Goal: Navigation & Orientation: Find specific page/section

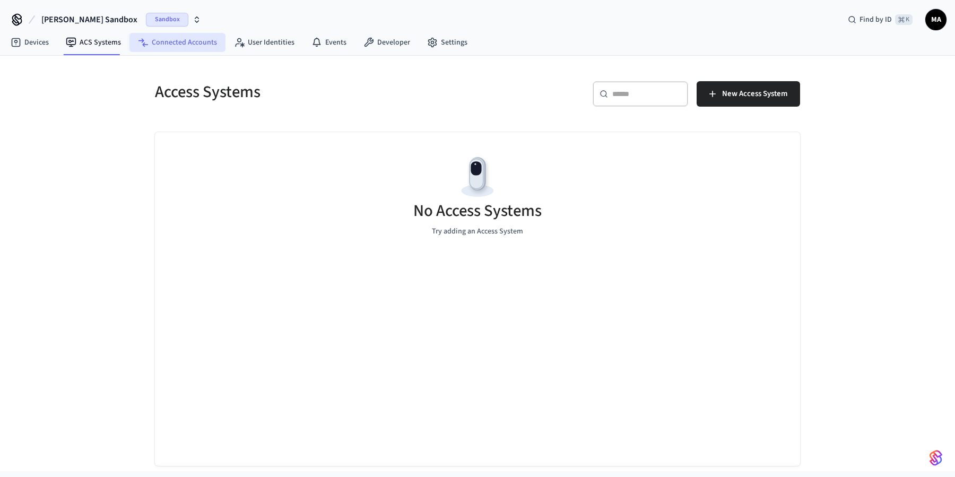
click at [146, 39] on link "Connected Accounts" at bounding box center [177, 42] width 96 height 19
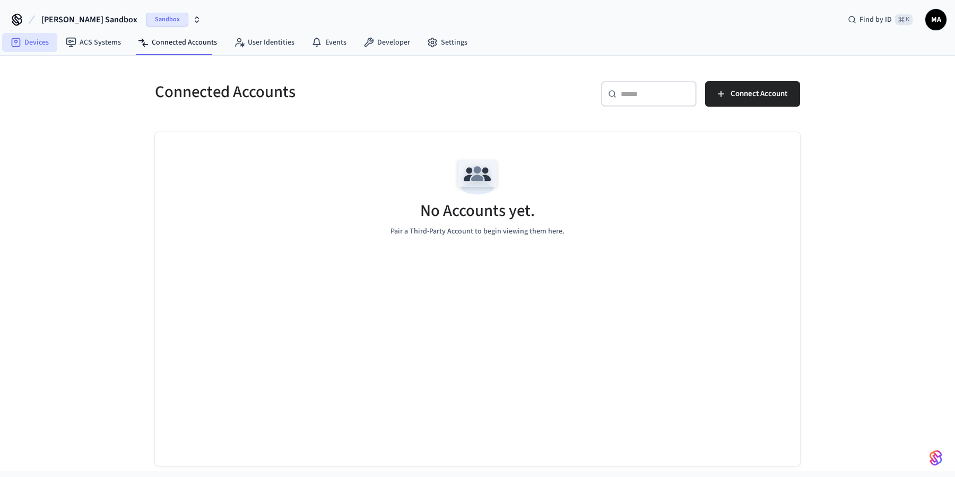
click at [46, 47] on link "Devices" at bounding box center [29, 42] width 55 height 19
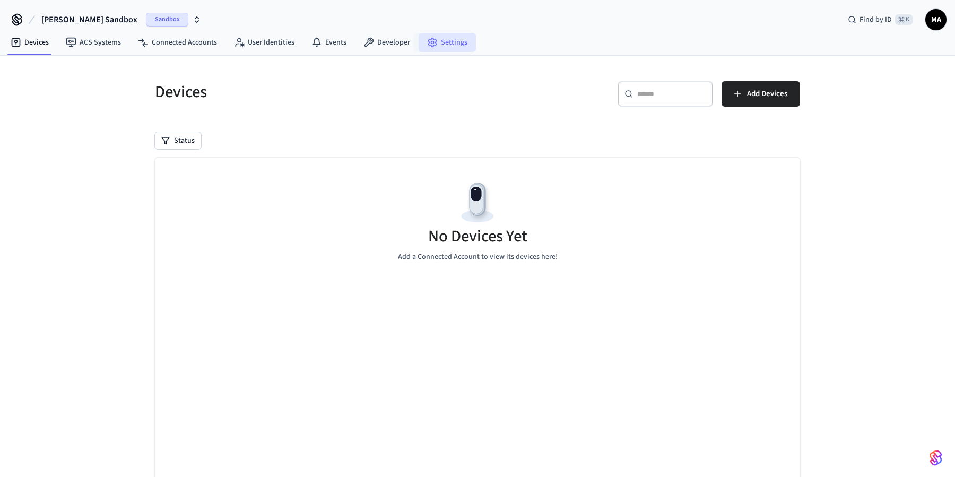
click at [463, 44] on link "Settings" at bounding box center [447, 42] width 57 height 19
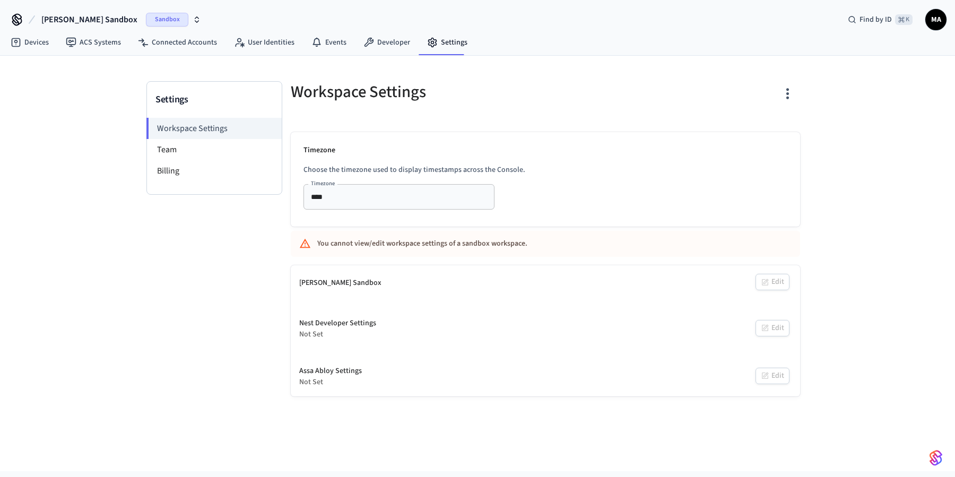
click at [776, 330] on div "Nest Developer Settings Not Set Edit" at bounding box center [545, 328] width 509 height 39
click at [417, 252] on div "You cannot view/edit workspace settings of a sandbox workspace." at bounding box center [514, 244] width 394 height 20
click at [329, 194] on input "****" at bounding box center [383, 196] width 153 height 13
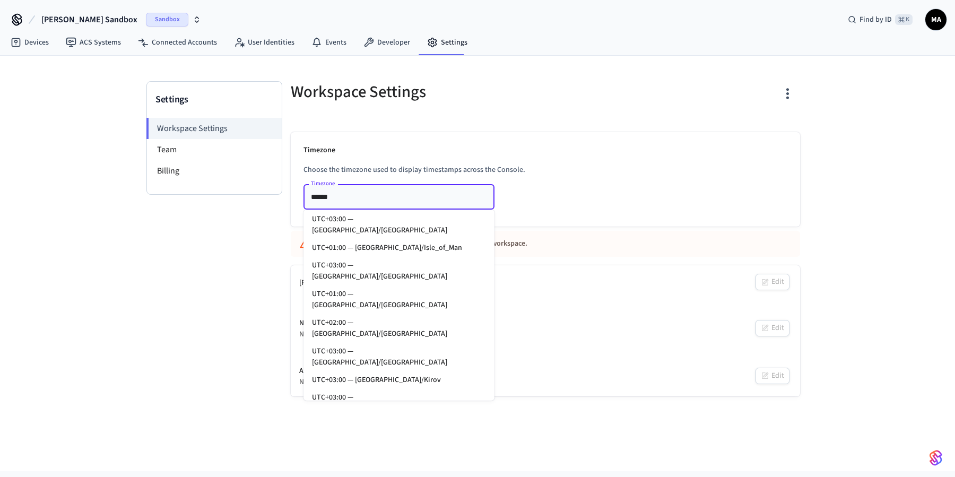
scroll to position [485, 0]
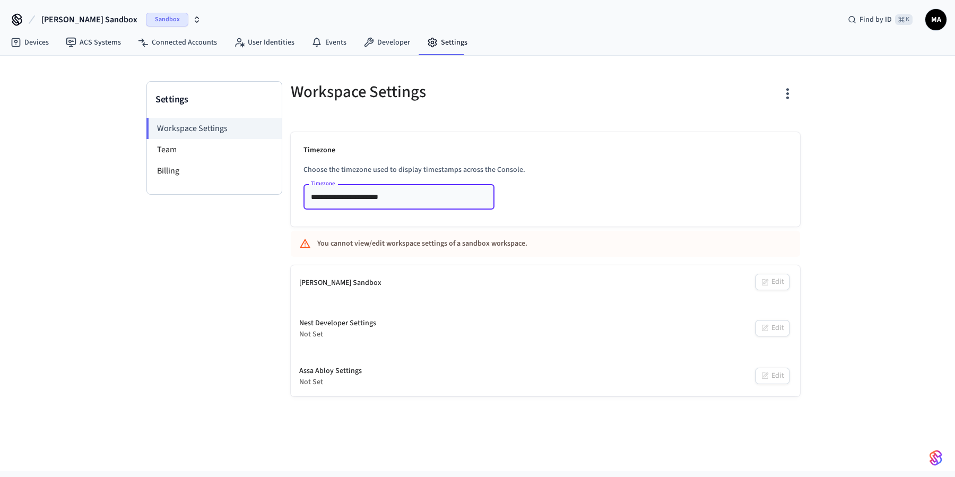
type input "**********"
click at [536, 219] on div "**********" at bounding box center [545, 179] width 509 height 94
click at [510, 249] on div "You cannot view/edit workspace settings of a sandbox workspace." at bounding box center [514, 244] width 394 height 20
click at [774, 288] on div "[PERSON_NAME] Sandbox Edit" at bounding box center [545, 283] width 509 height 36
click at [195, 155] on li "Team" at bounding box center [214, 149] width 135 height 21
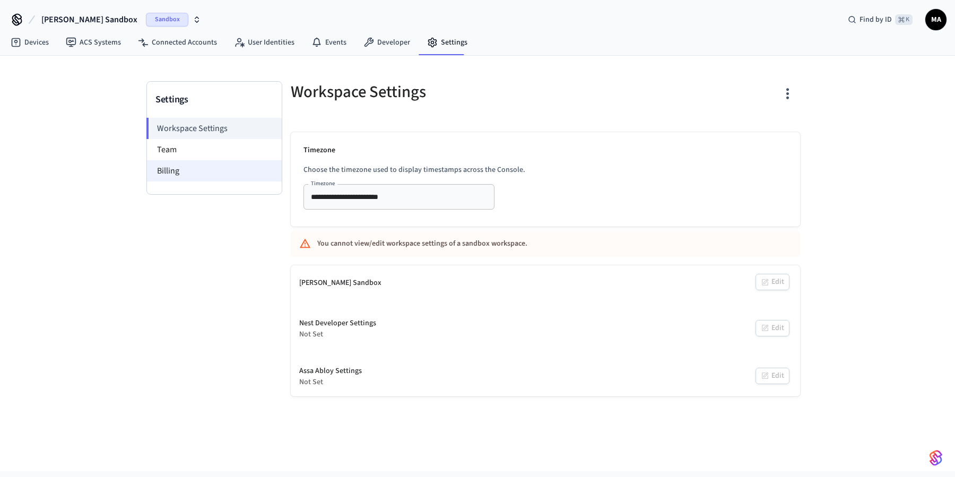
click at [194, 168] on li "Billing" at bounding box center [214, 170] width 135 height 21
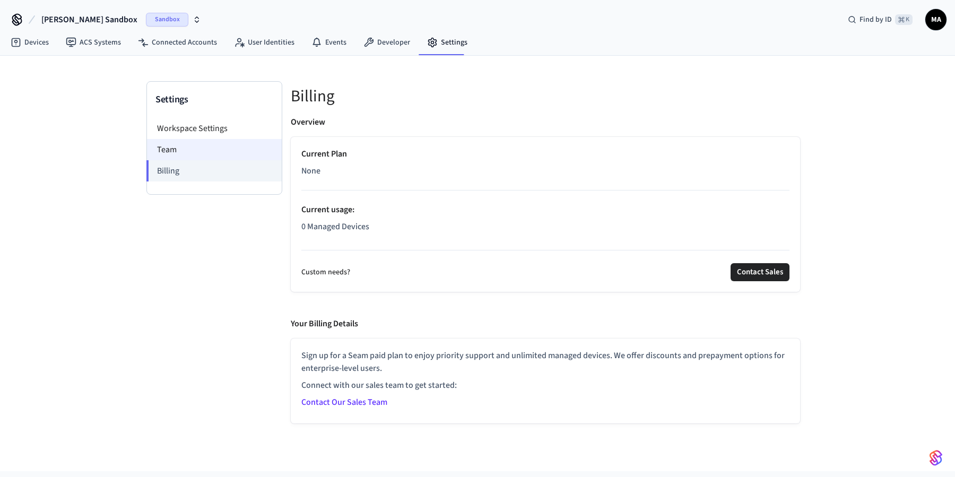
click at [187, 150] on li "Team" at bounding box center [214, 149] width 135 height 21
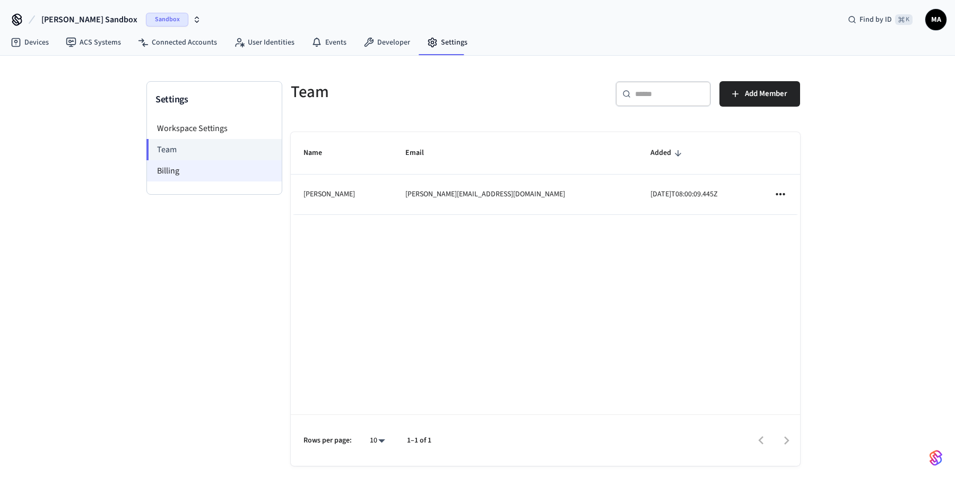
click at [179, 161] on li "Billing" at bounding box center [214, 170] width 135 height 21
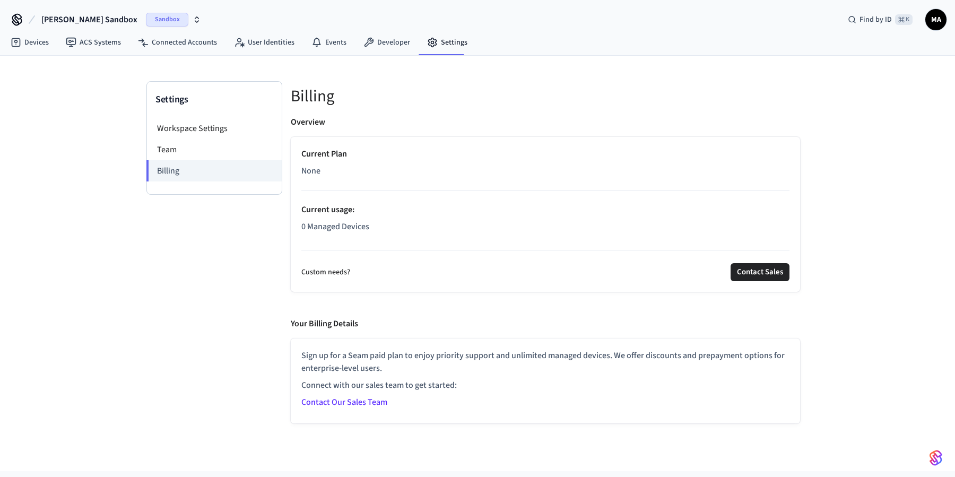
click at [472, 219] on div "Current Plan None Current usage : 0 Managed Devices" at bounding box center [545, 193] width 488 height 90
click at [108, 39] on link "ACS Systems" at bounding box center [93, 42] width 72 height 19
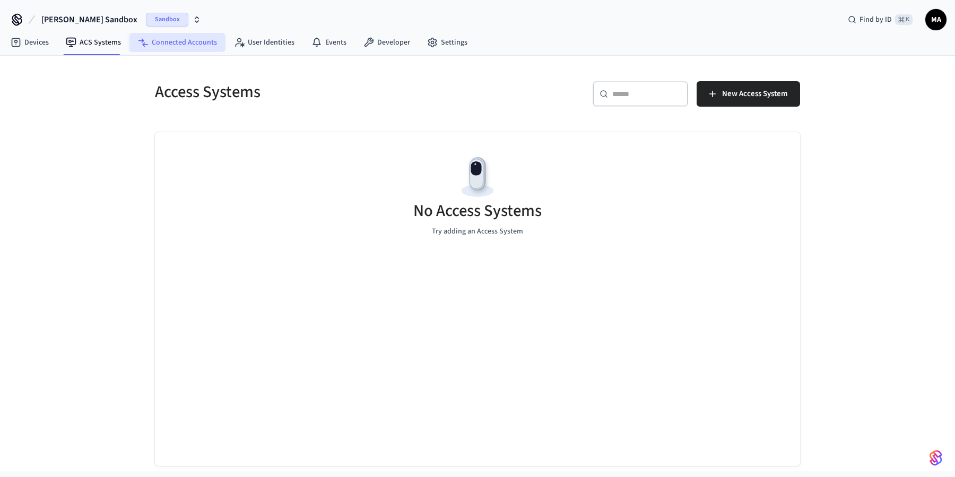
click at [164, 43] on link "Connected Accounts" at bounding box center [177, 42] width 96 height 19
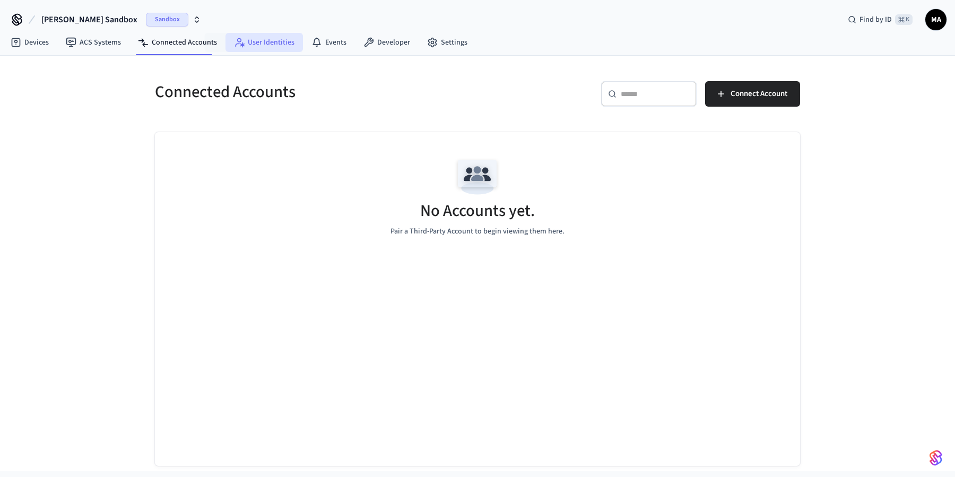
click at [254, 46] on link "User Identities" at bounding box center [264, 42] width 77 height 19
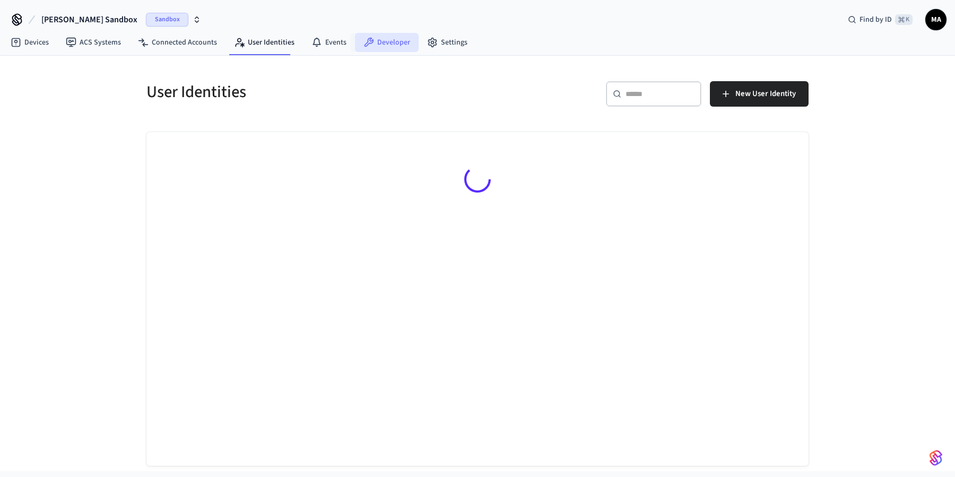
click at [363, 42] on icon at bounding box center [368, 42] width 11 height 11
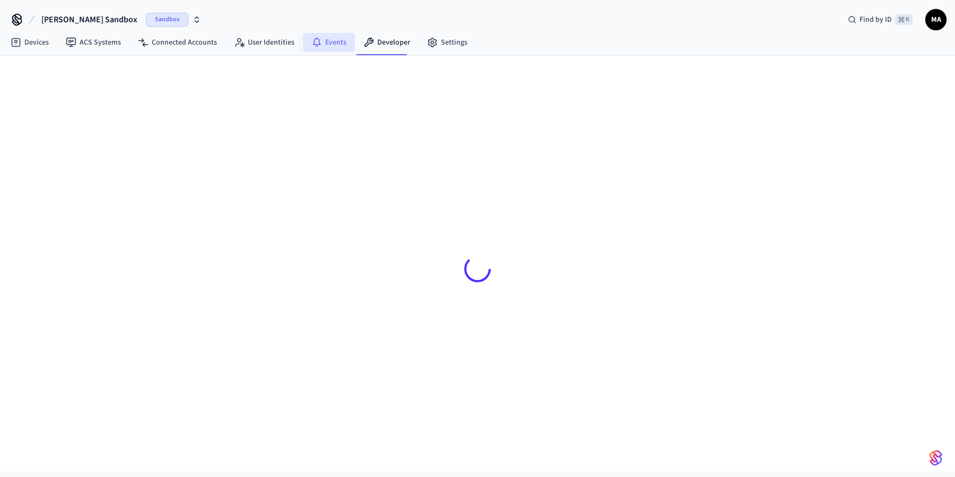
click at [313, 38] on icon at bounding box center [316, 42] width 11 height 11
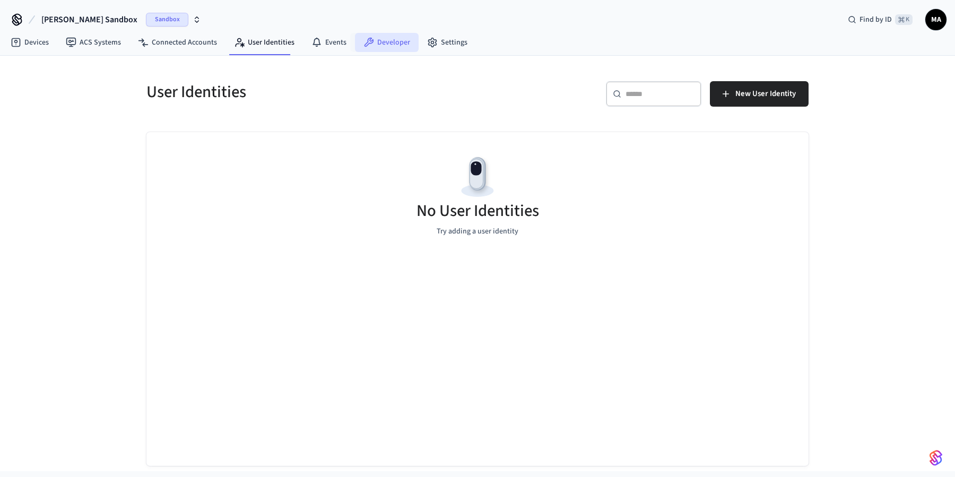
click at [391, 47] on link "Developer" at bounding box center [387, 42] width 64 height 19
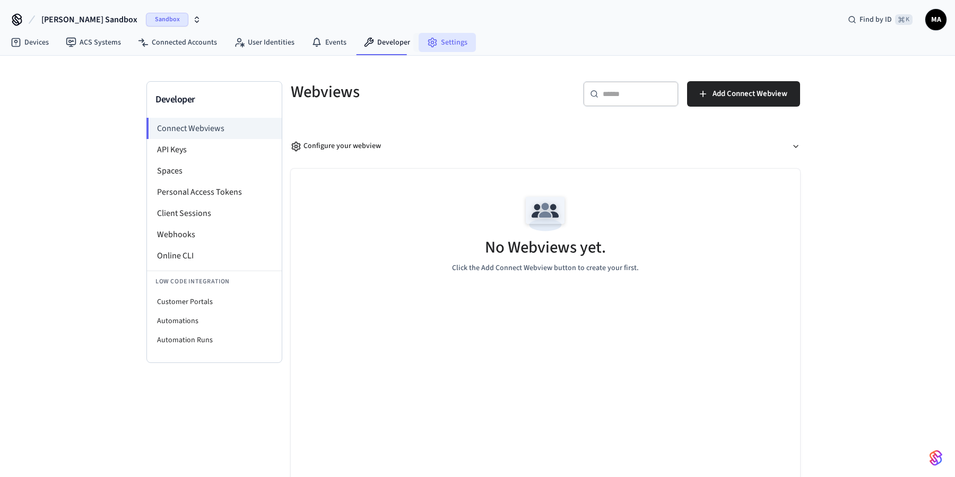
click at [427, 50] on link "Settings" at bounding box center [447, 42] width 57 height 19
